Goal: Task Accomplishment & Management: Manage account settings

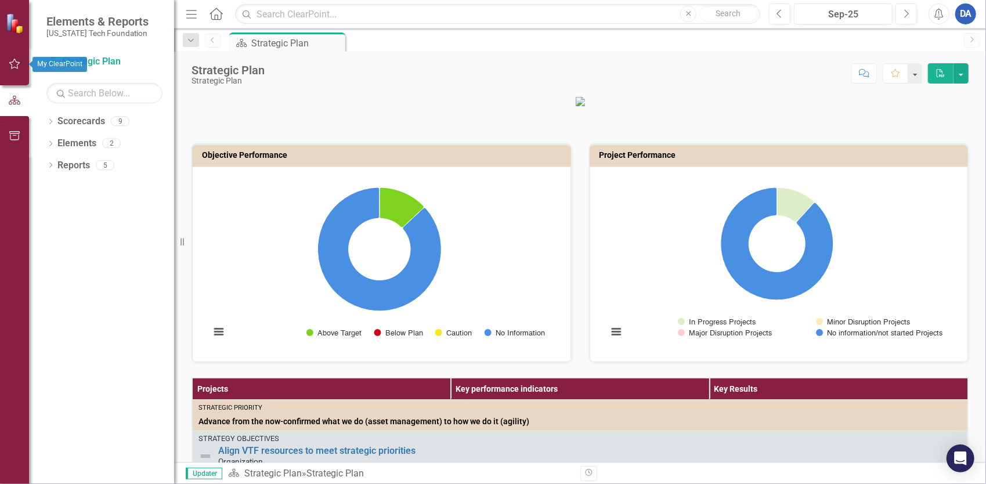
click at [12, 60] on icon "button" at bounding box center [15, 63] width 12 height 9
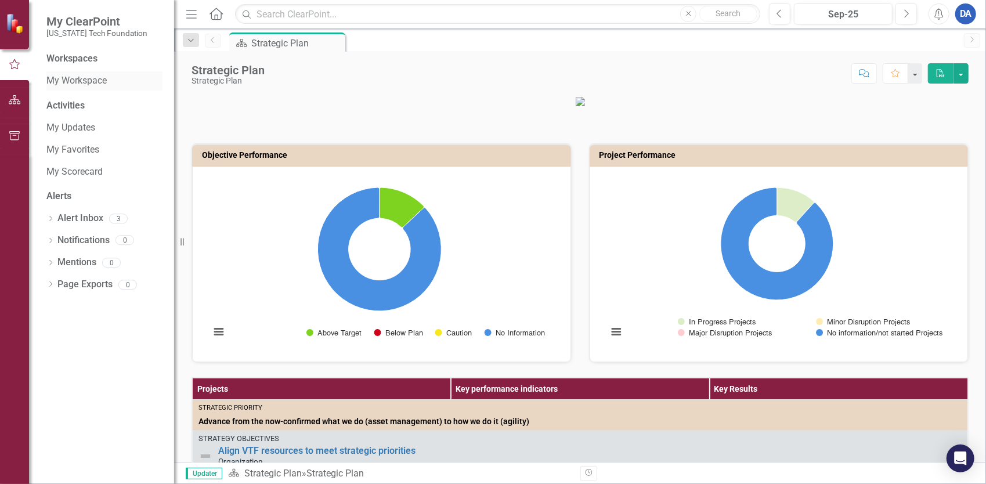
click at [69, 84] on link "My Workspace" at bounding box center [104, 80] width 116 height 13
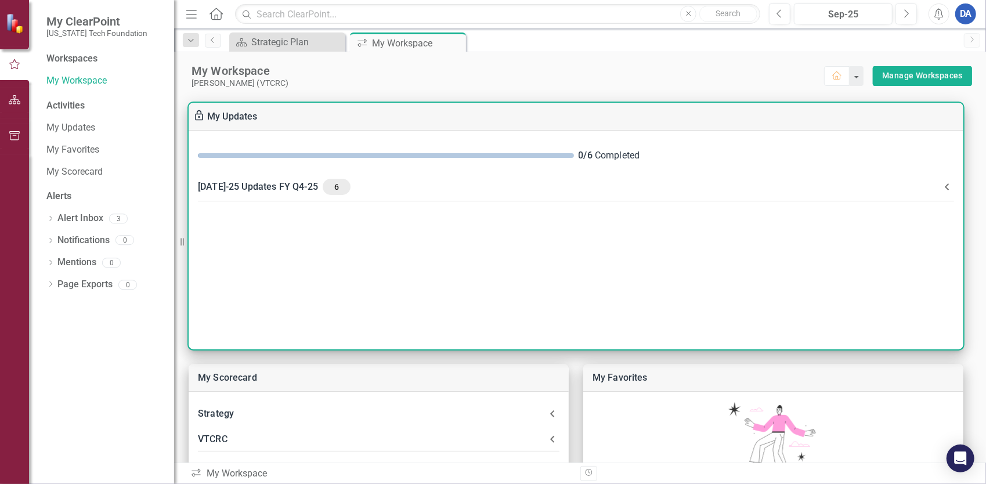
click at [250, 181] on div "[DATE]-25 Updates FY Q4-25 6" at bounding box center [569, 187] width 742 height 16
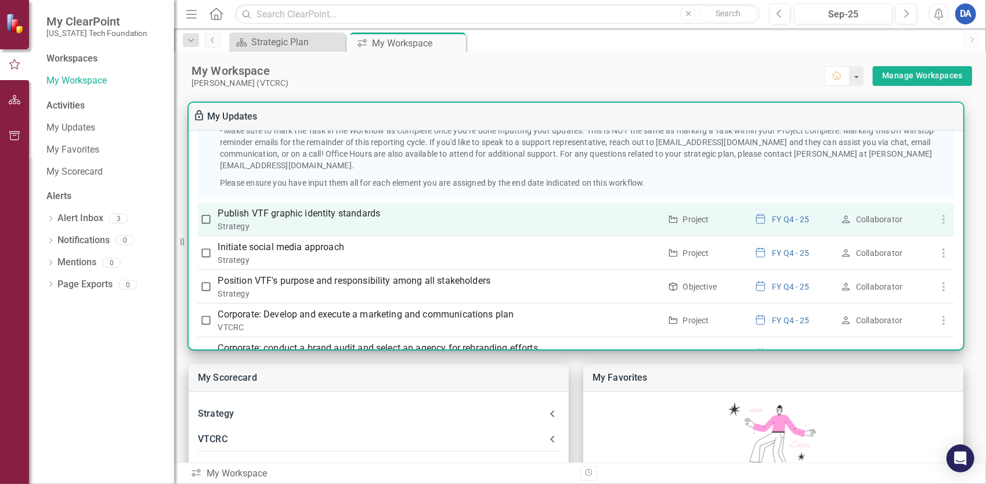
scroll to position [255, 0]
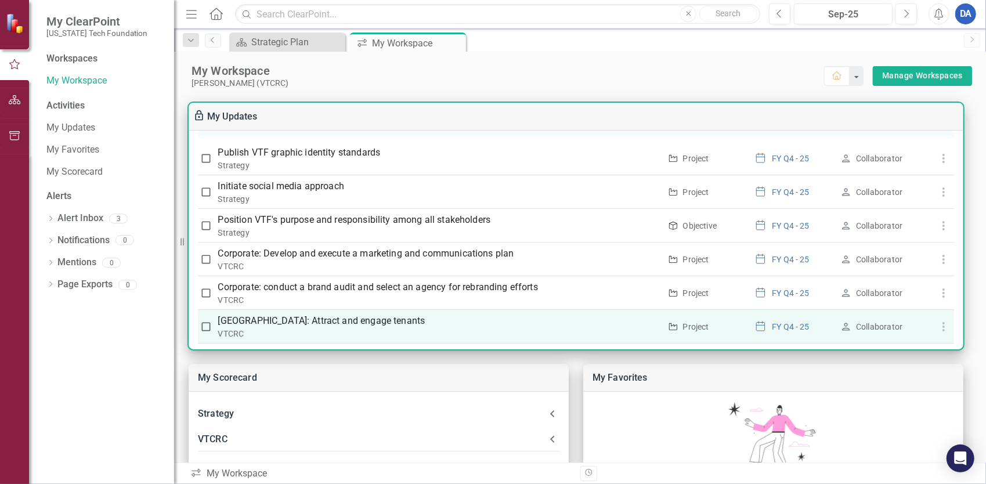
click at [368, 314] on p "[GEOGRAPHIC_DATA]: Attract and engage tenants" at bounding box center [439, 321] width 442 height 14
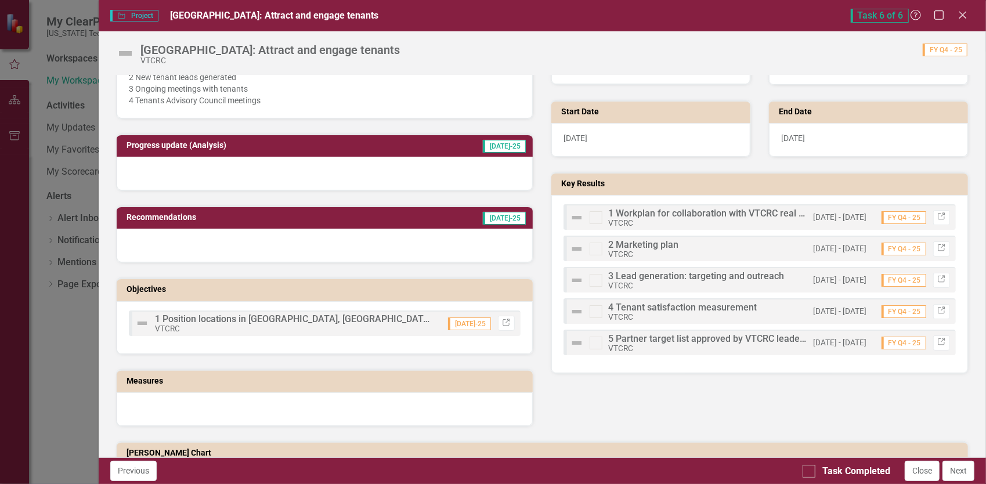
scroll to position [406, 0]
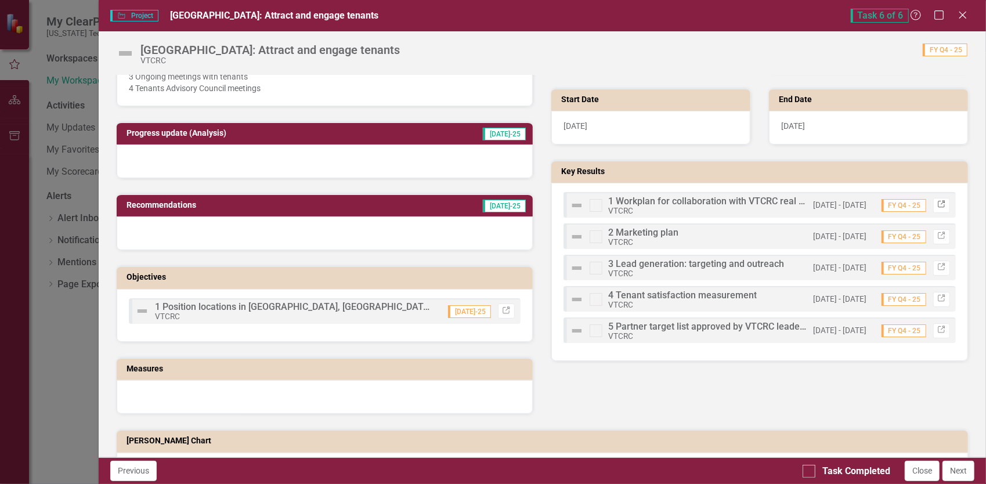
click at [938, 203] on icon "Link" at bounding box center [942, 204] width 9 height 7
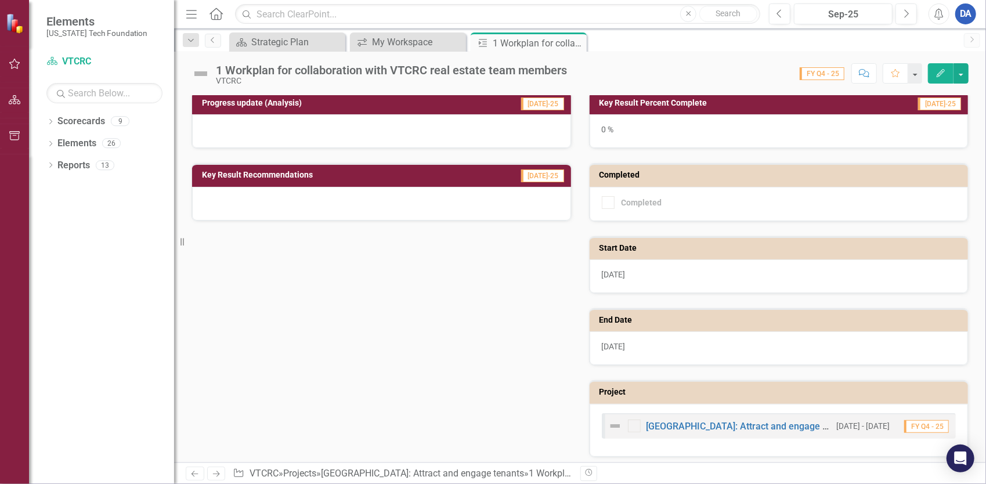
scroll to position [233, 0]
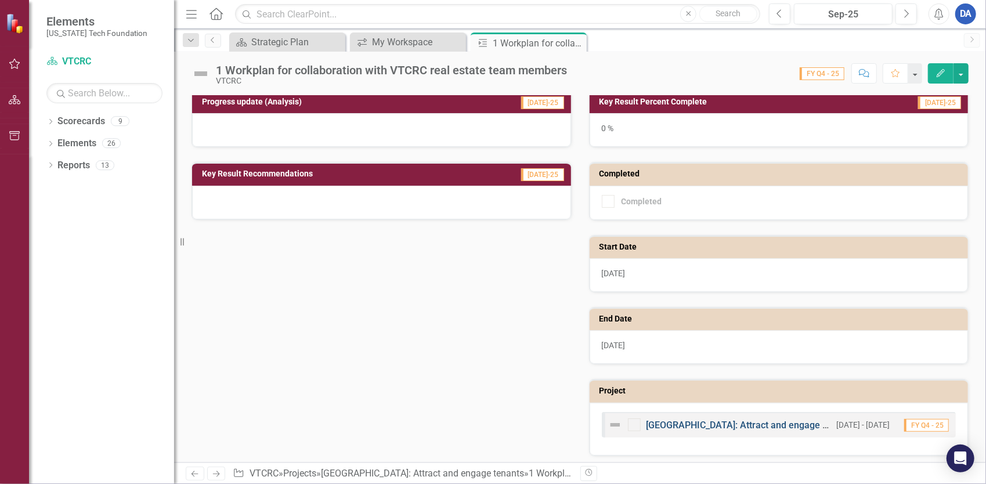
click at [693, 421] on link "[GEOGRAPHIC_DATA]: Attract and engage tenants" at bounding box center [751, 425] width 208 height 11
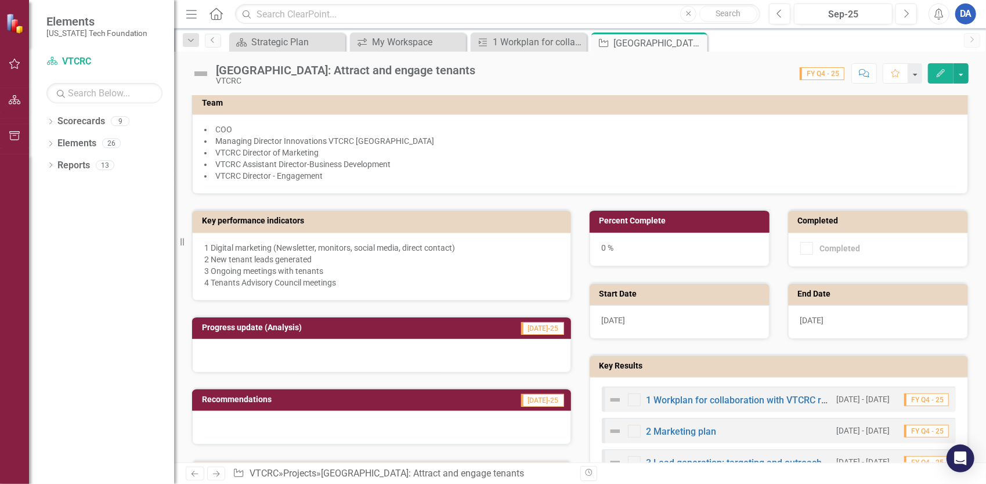
scroll to position [174, 0]
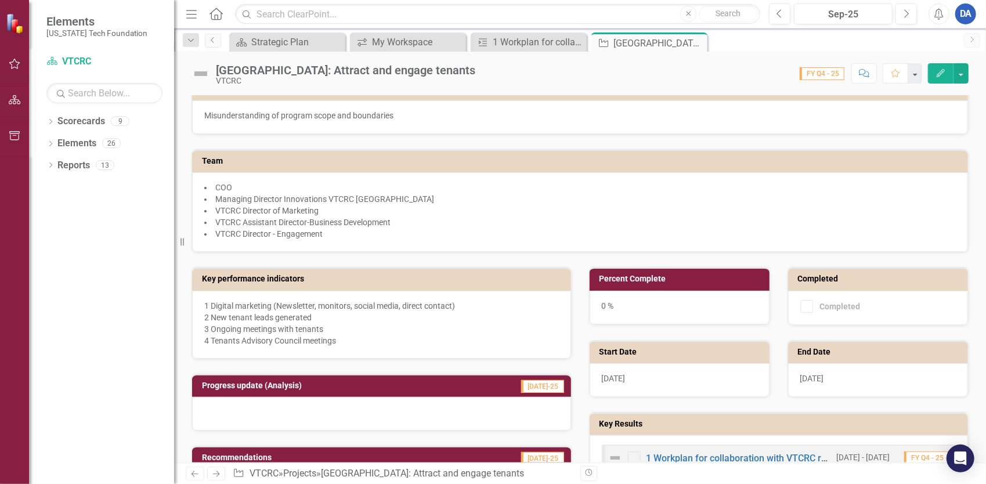
click at [944, 72] on icon "button" at bounding box center [941, 73] width 8 height 8
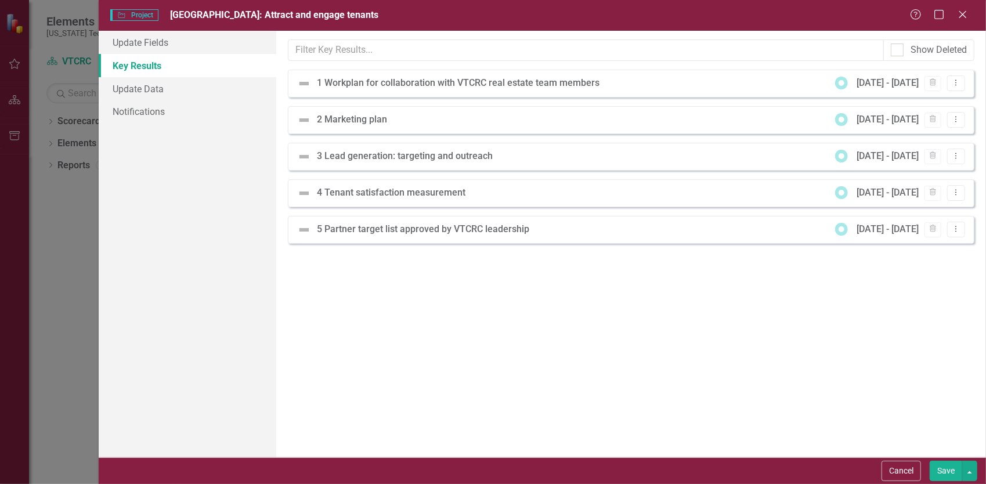
scroll to position [0, 0]
click at [593, 85] on div "1 Workplan for collaboration with VTCRC real estate team members" at bounding box center [461, 83] width 289 height 13
click at [955, 81] on icon "Dropdown Menu" at bounding box center [956, 83] width 10 height 8
click at [906, 101] on link "Edit Edit Key Result" at bounding box center [920, 101] width 92 height 21
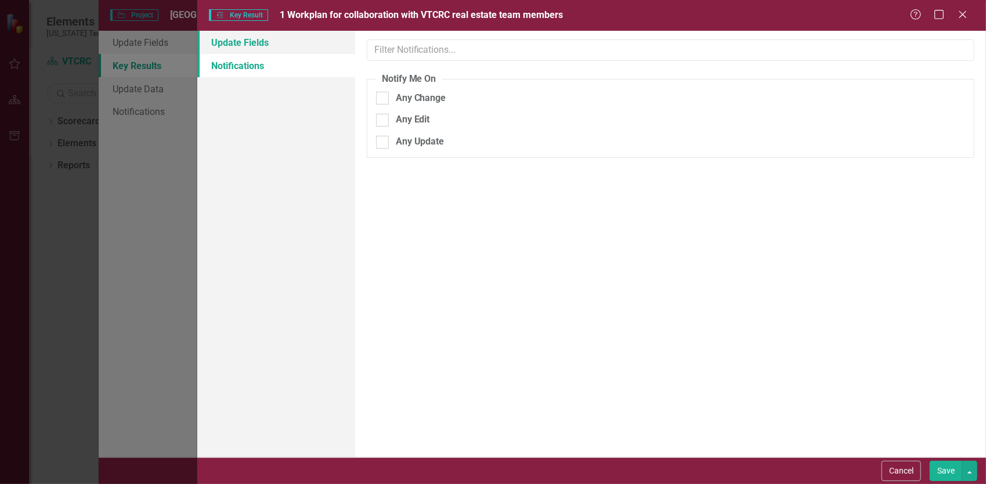
click at [246, 39] on link "Update Fields" at bounding box center [276, 42] width 158 height 23
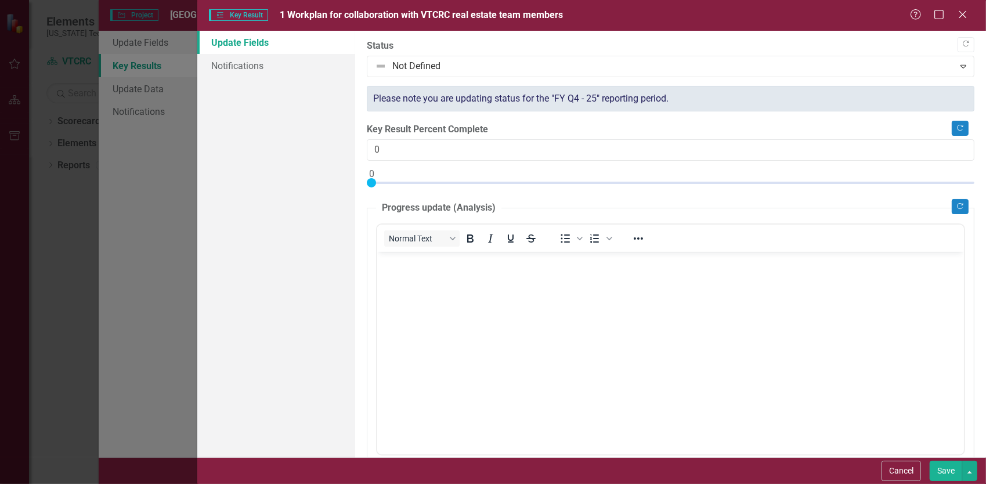
click at [471, 298] on body "Rich Text Area. Press ALT-0 for help." at bounding box center [670, 338] width 587 height 174
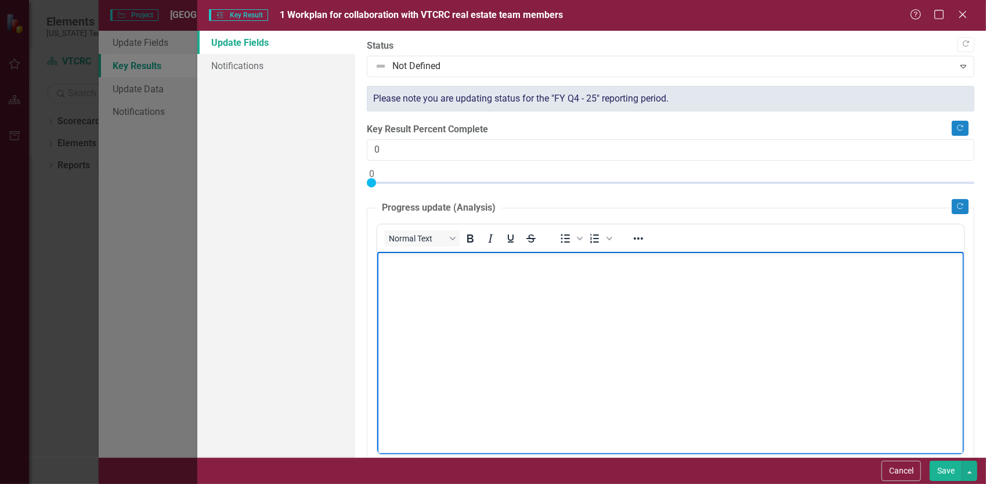
click at [770, 359] on body "Rich Text Area. Press ALT-0 for help." at bounding box center [670, 338] width 587 height 174
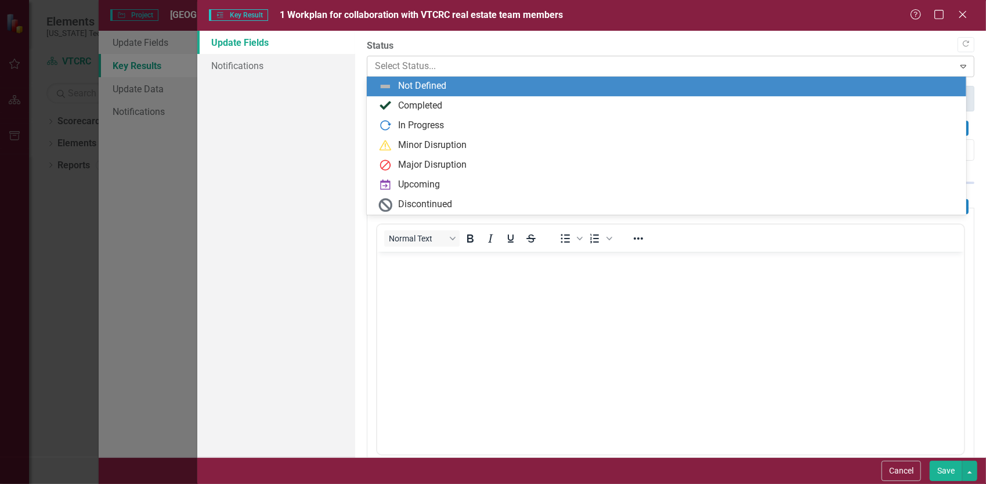
click at [431, 72] on div at bounding box center [661, 67] width 572 height 16
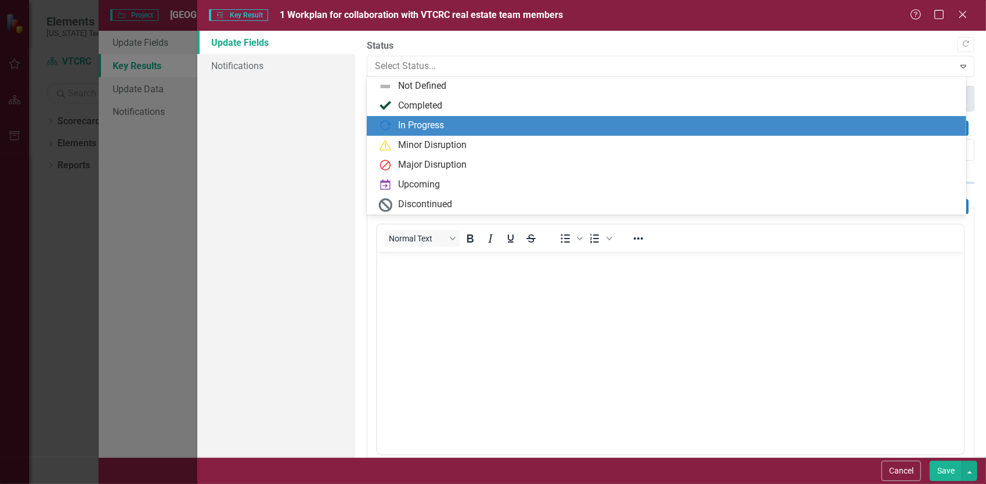
click at [429, 127] on div "In Progress" at bounding box center [421, 125] width 46 height 13
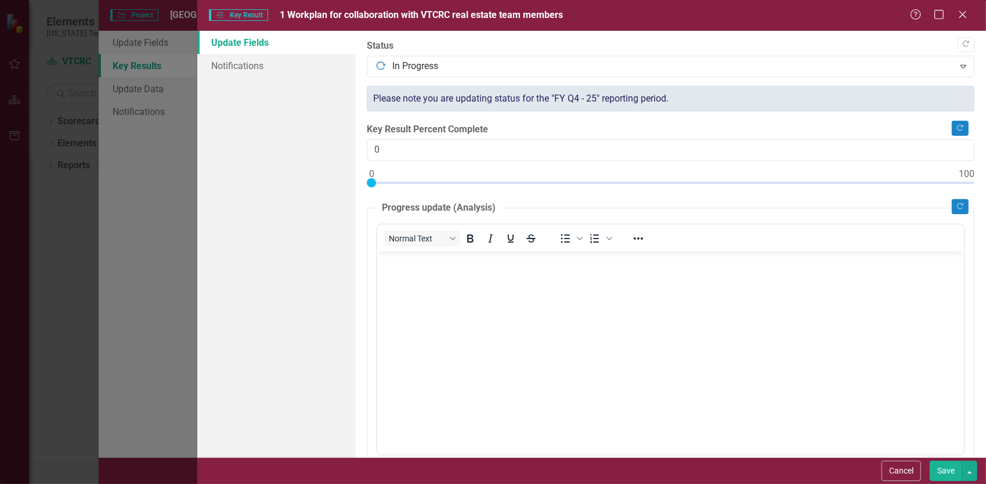
click at [520, 311] on body "Rich Text Area. Press ALT-0 for help." at bounding box center [670, 338] width 587 height 174
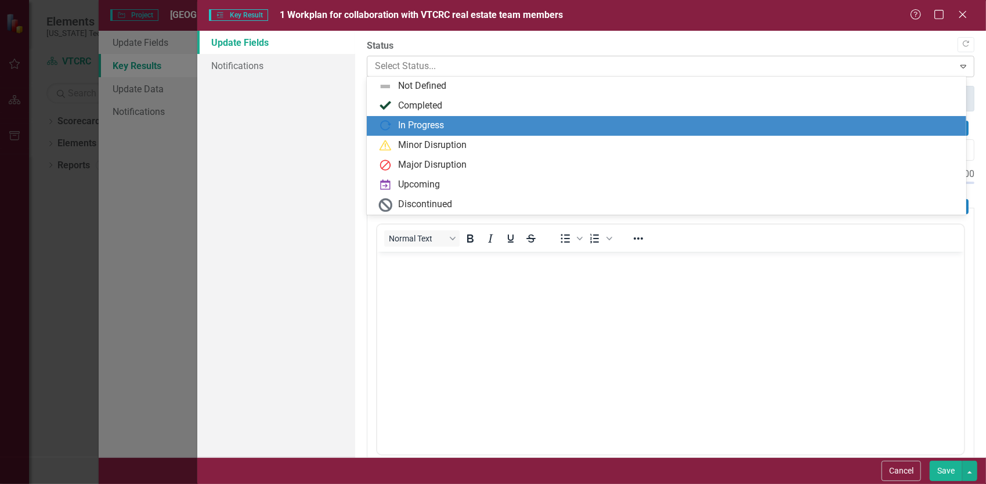
click at [396, 62] on div at bounding box center [661, 67] width 572 height 16
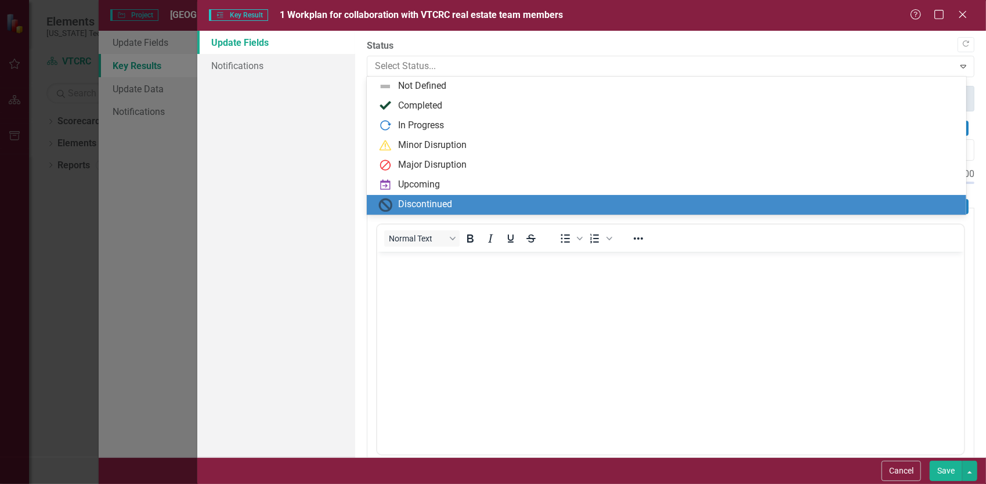
click at [593, 323] on body "Rich Text Area. Press ALT-0 for help." at bounding box center [670, 338] width 587 height 174
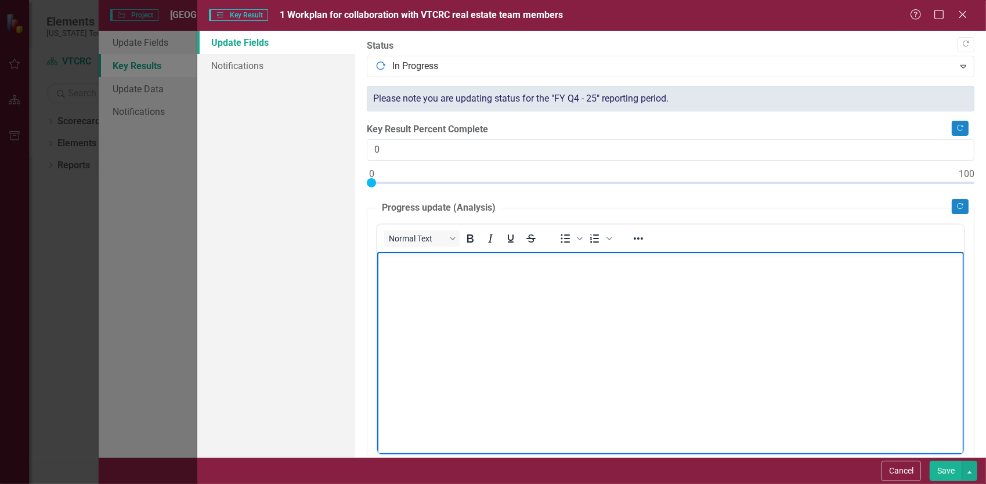
click at [528, 304] on body "Rich Text Area. Press ALT-0 for help." at bounding box center [670, 338] width 587 height 174
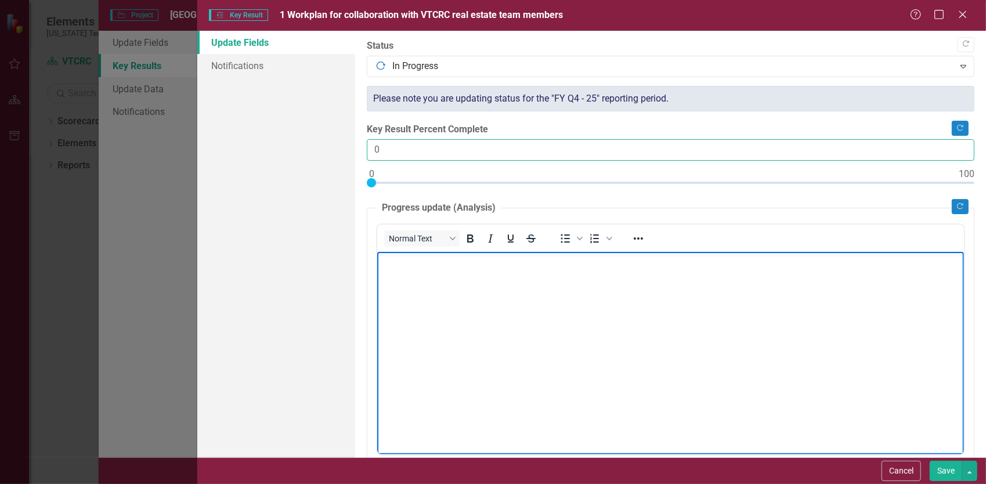
click at [525, 150] on input "0" at bounding box center [671, 149] width 608 height 21
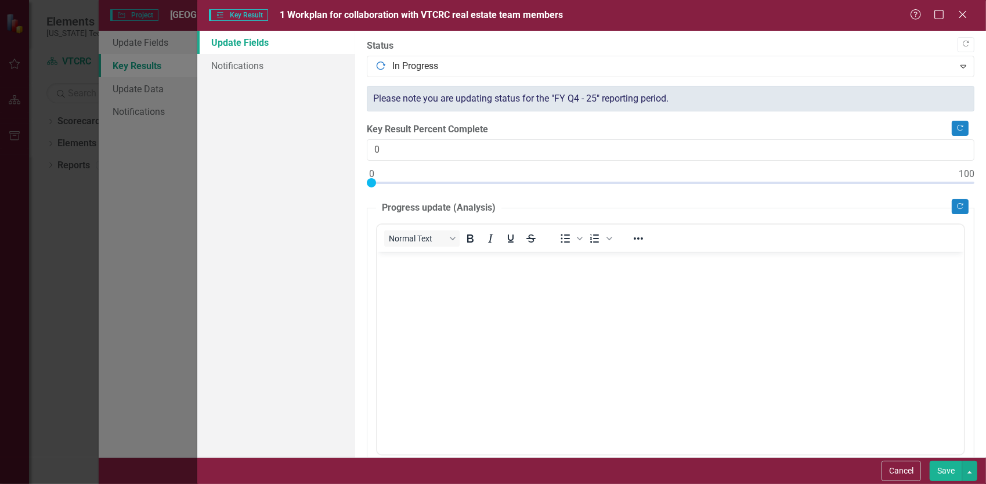
click at [508, 363] on body "Rich Text Area. Press ALT-0 for help." at bounding box center [670, 338] width 587 height 174
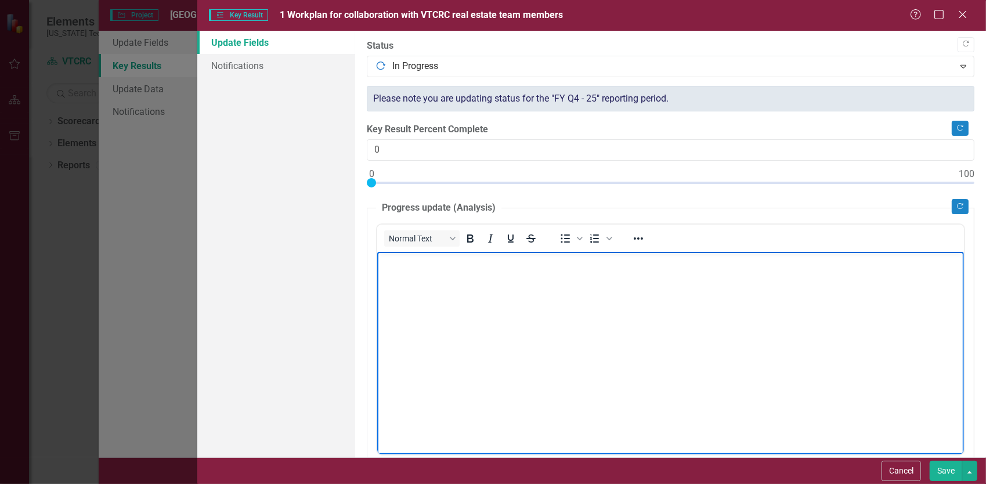
click at [474, 357] on body "Rich Text Area. Press ALT-0 for help." at bounding box center [670, 338] width 587 height 174
click at [768, 399] on body "Rich Text Area. Press ALT-0 for help." at bounding box center [670, 338] width 587 height 174
click at [454, 279] on body "Rich Text Area. Press ALT-0 for help." at bounding box center [670, 338] width 587 height 174
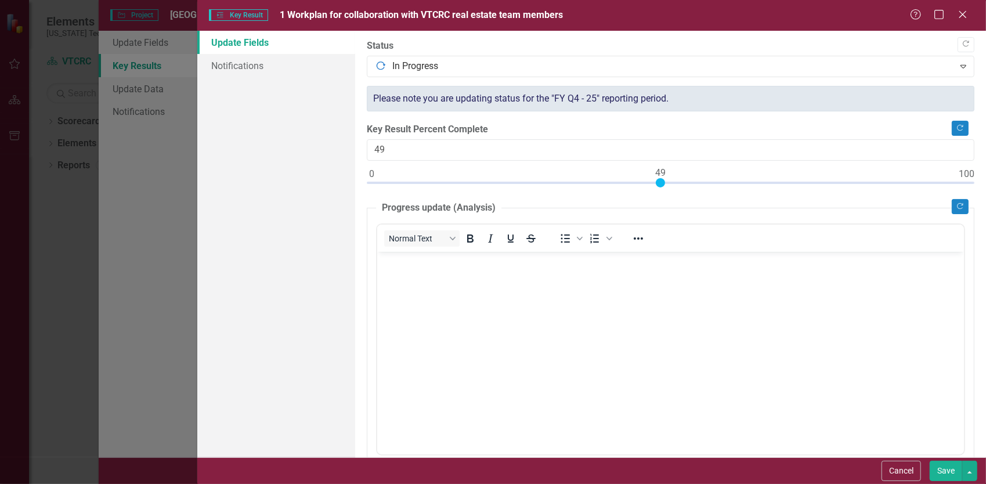
type input "50"
drag, startPoint x: 373, startPoint y: 186, endPoint x: 666, endPoint y: 182, distance: 293.2
click at [666, 182] on div at bounding box center [671, 185] width 608 height 15
click at [538, 345] on body "Rich Text Area. Press ALT-0 for help." at bounding box center [670, 338] width 587 height 174
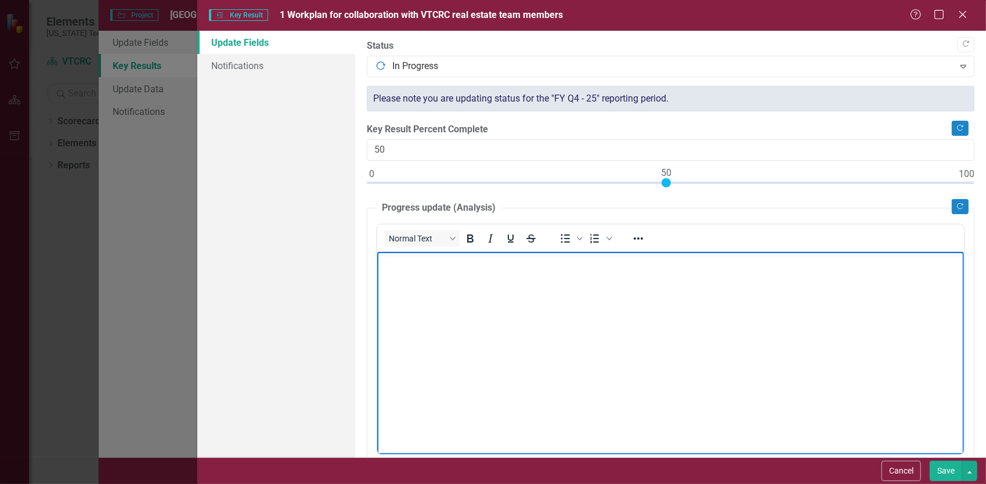
click at [443, 331] on body "Rich Text Area. Press ALT-0 for help." at bounding box center [670, 338] width 587 height 174
